Goal: Task Accomplishment & Management: Use online tool/utility

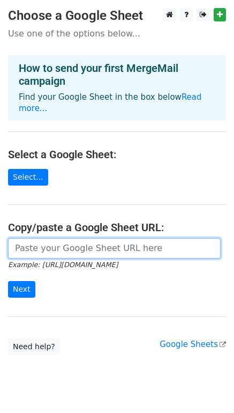
click at [58, 241] on input "url" at bounding box center [114, 248] width 213 height 20
paste input "https://docs.google.com/spreadsheets/d/1i4_XZcK9b-rtdYqenmdlJo-WHYYhotDoBleDvdL…"
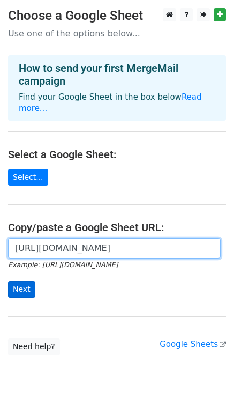
type input "https://docs.google.com/spreadsheets/d/1i4_XZcK9b-rtdYqenmdlJo-WHYYhotDoBleDvdL…"
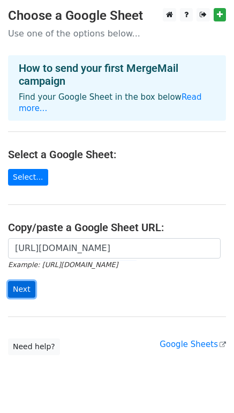
scroll to position [0, 0]
click at [27, 281] on input "Next" at bounding box center [21, 289] width 27 height 17
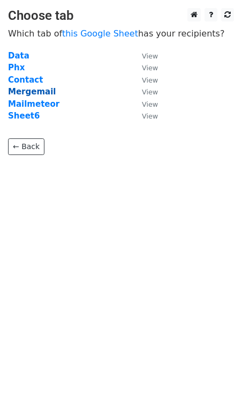
click at [42, 91] on strong "Mergemail" at bounding box center [32, 92] width 48 height 10
click at [148, 93] on small "View" at bounding box center [150, 92] width 16 height 8
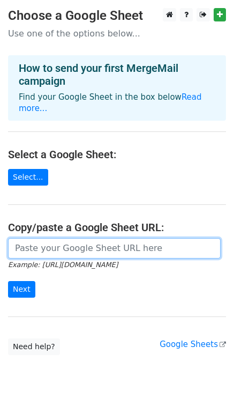
click at [42, 242] on input "url" at bounding box center [114, 248] width 213 height 20
paste input "[URL][DOMAIN_NAME]"
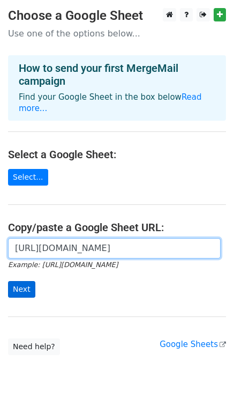
type input "https://docs.google.com/spreadsheets/d/1i4_XZcK9b-rtdYqenmdlJo-WHYYhotDoBleDvdL…"
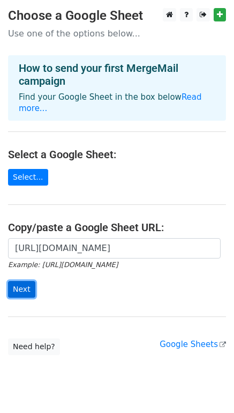
click at [26, 281] on input "Next" at bounding box center [21, 289] width 27 height 17
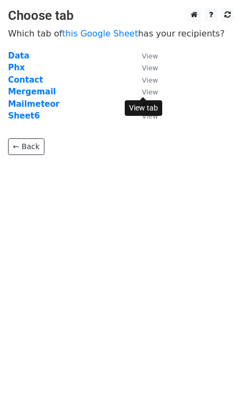
click at [149, 91] on small "View" at bounding box center [150, 92] width 16 height 8
click at [29, 93] on strong "Mergemail" at bounding box center [32, 92] width 48 height 10
